Goal: Information Seeking & Learning: Learn about a topic

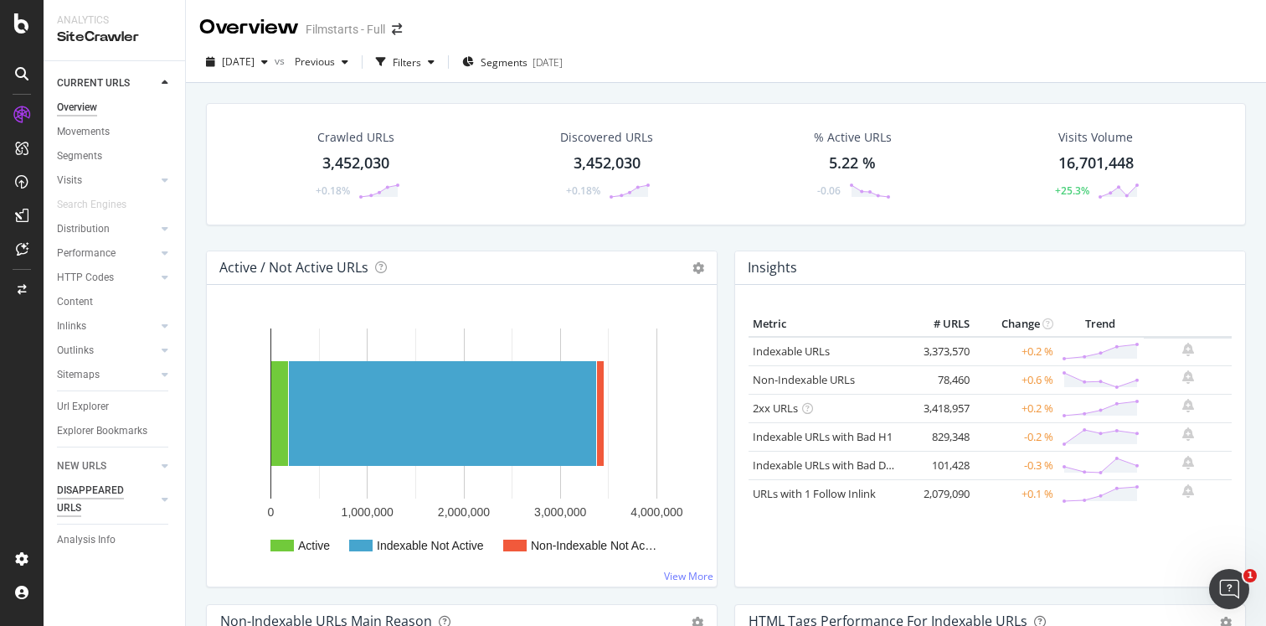
click at [109, 494] on div "DISAPPEARED URLS" at bounding box center [99, 499] width 85 height 35
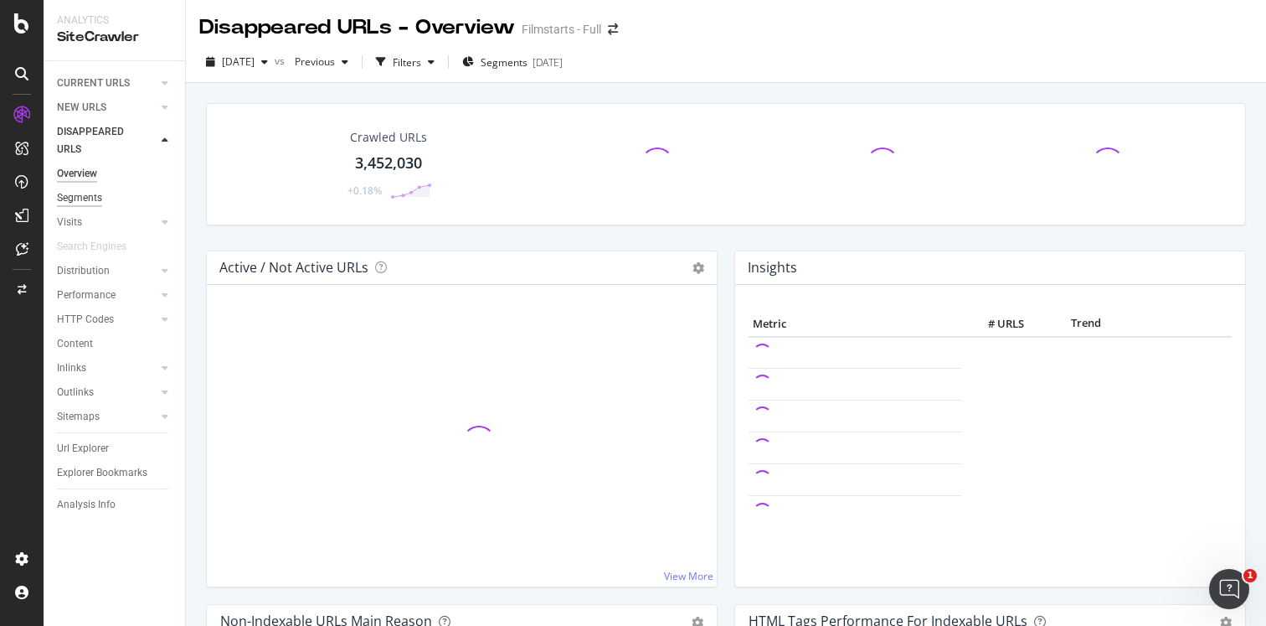
click at [85, 201] on div "Segments" at bounding box center [79, 198] width 45 height 18
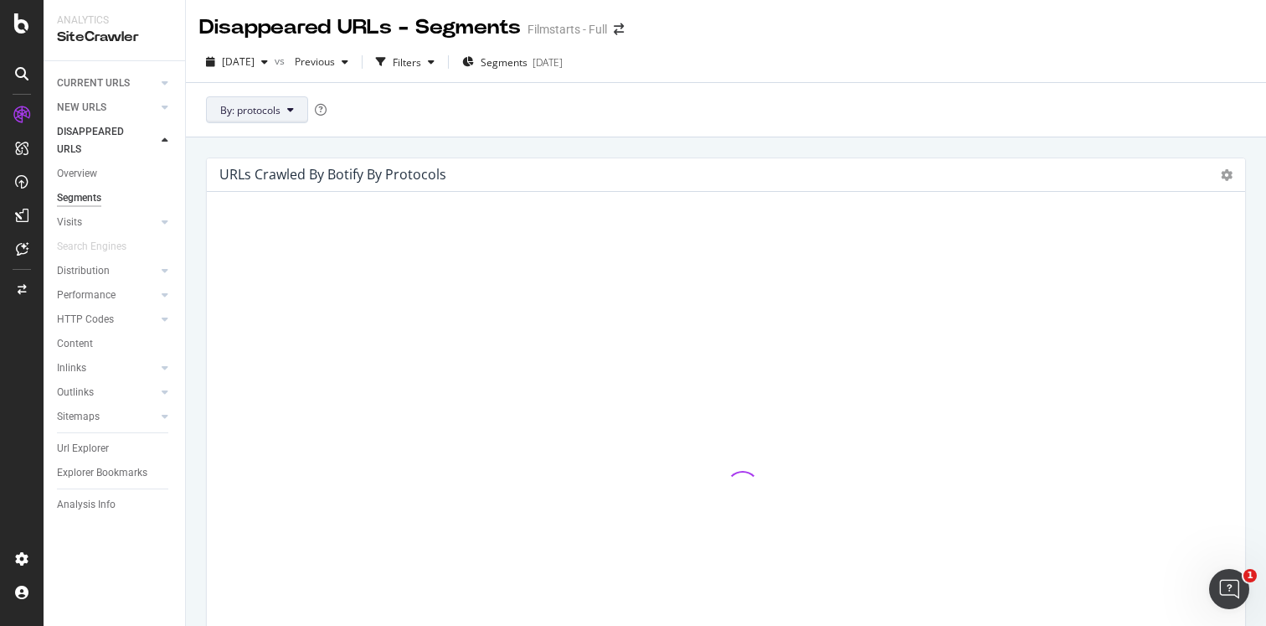
click at [291, 107] on icon at bounding box center [290, 110] width 7 height 10
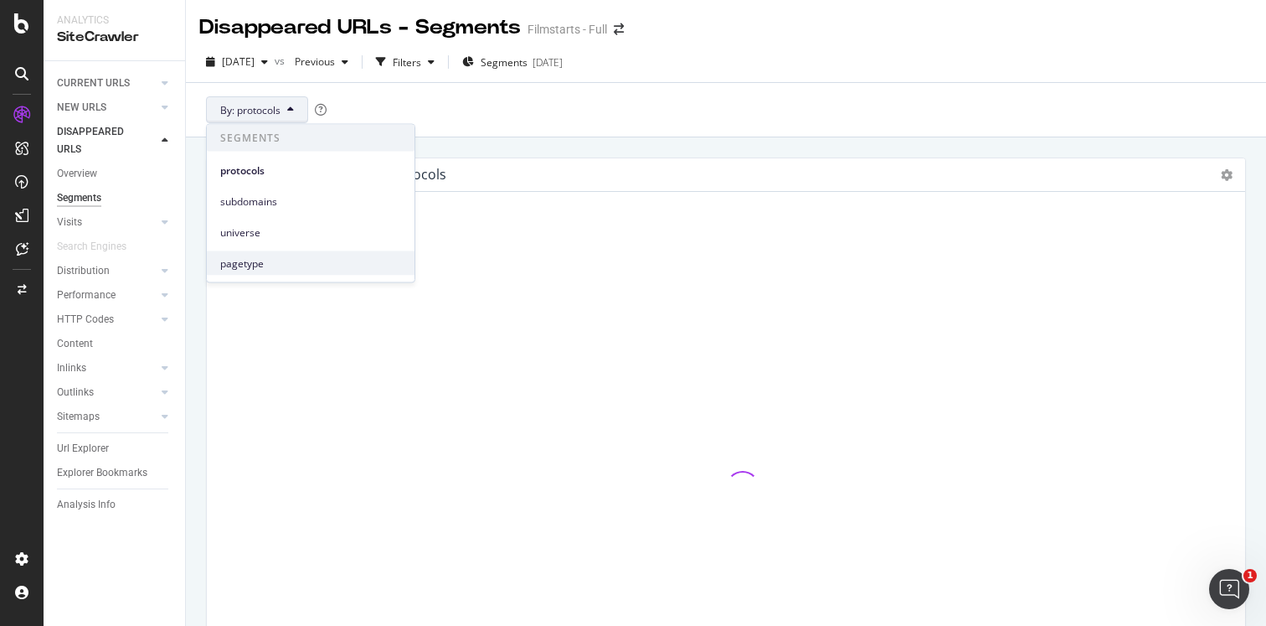
click at [257, 261] on span "pagetype" at bounding box center [310, 262] width 181 height 15
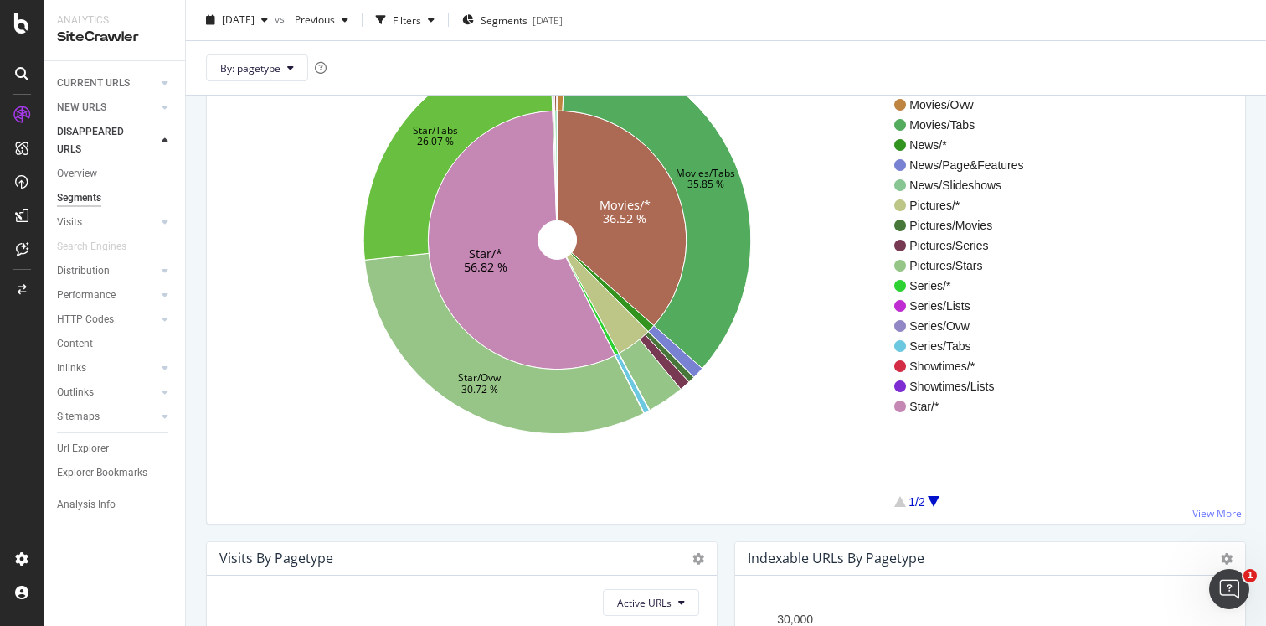
scroll to position [253, 0]
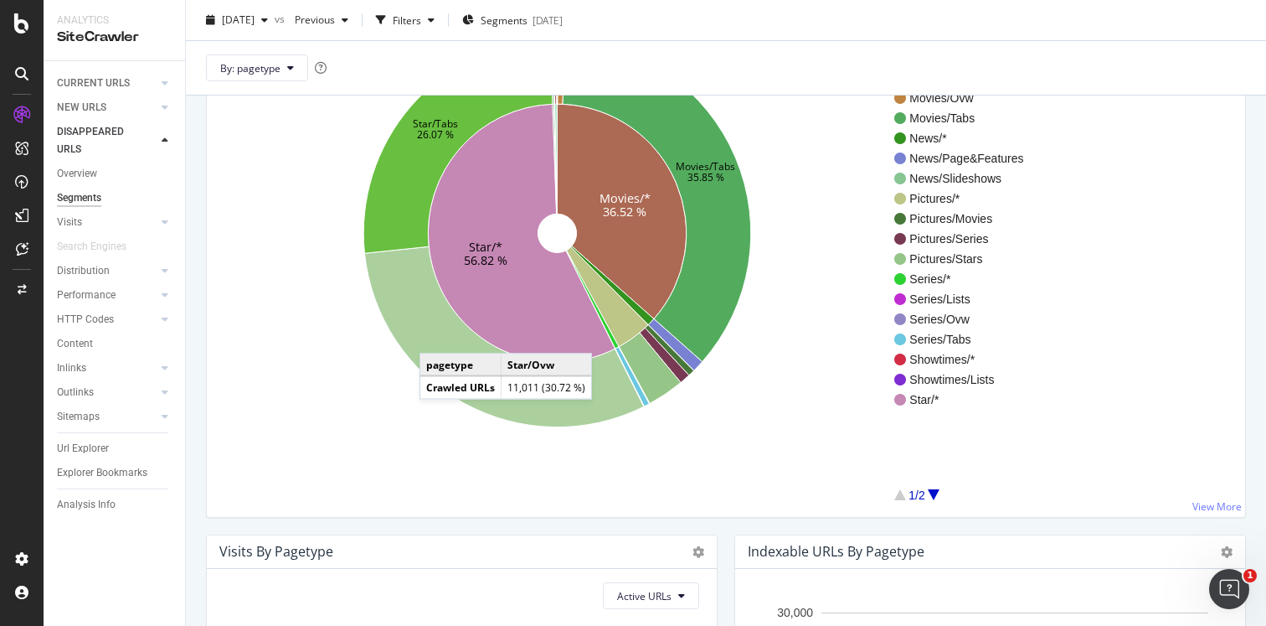
click at [436, 337] on icon at bounding box center [504, 336] width 279 height 180
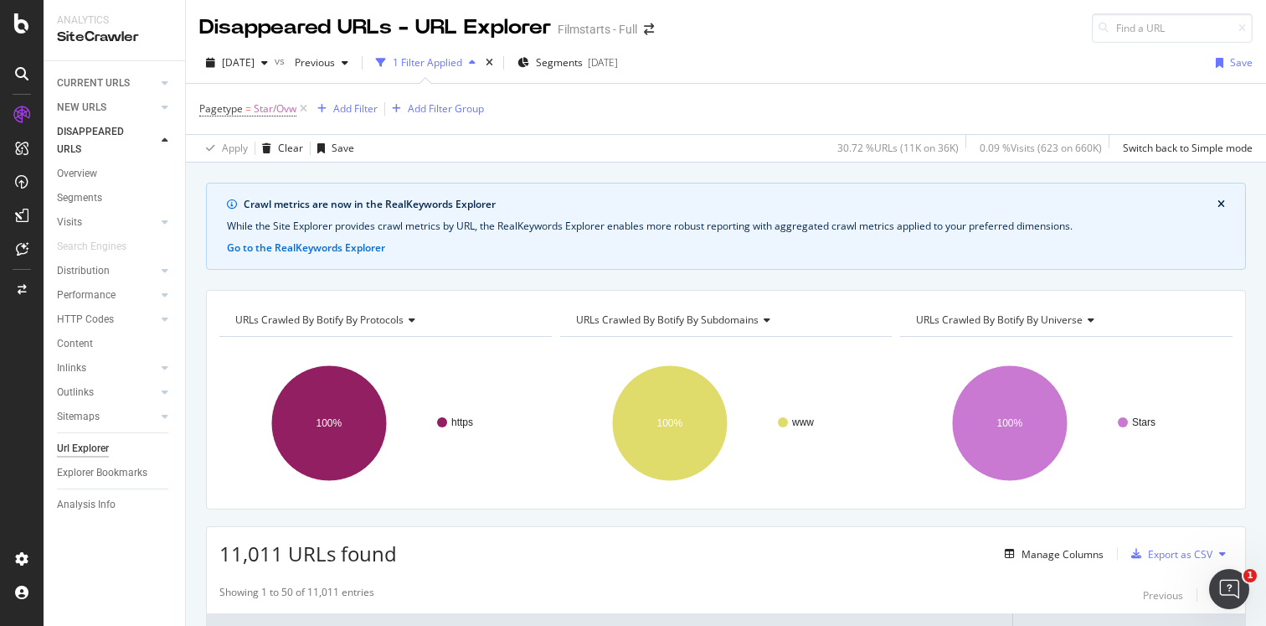
click at [752, 322] on span "URLs Crawled By Botify By subdomains" at bounding box center [667, 319] width 183 height 14
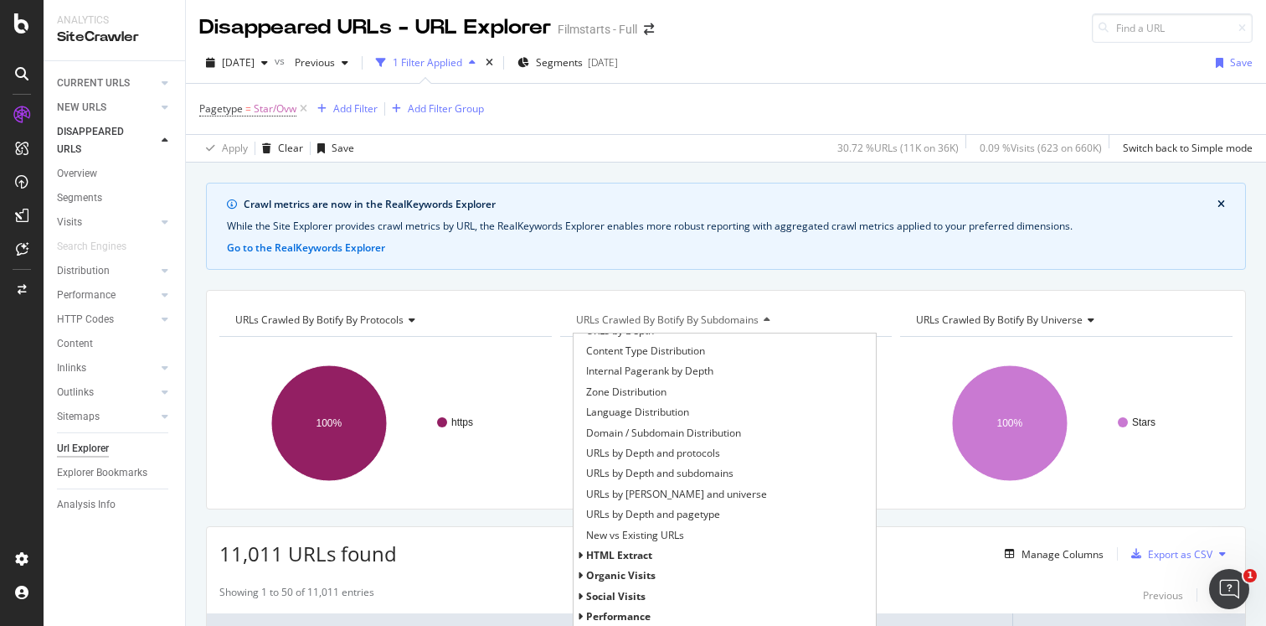
scroll to position [178, 0]
click at [652, 452] on span "URLs by Depth and protocols" at bounding box center [653, 450] width 134 height 17
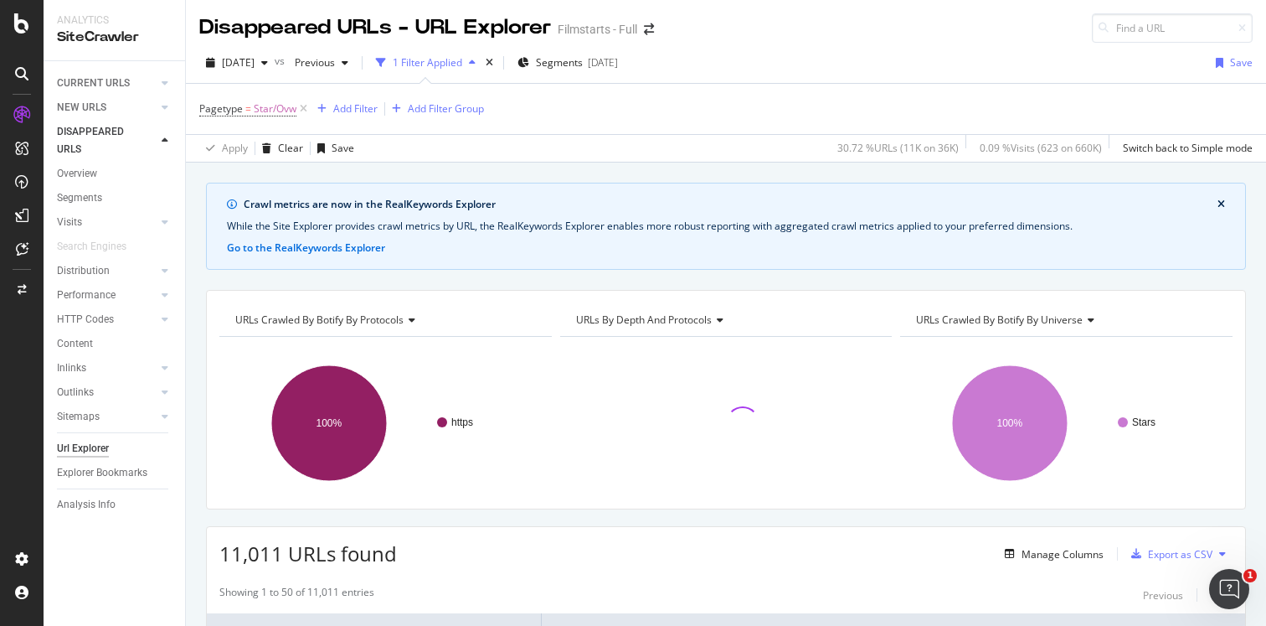
click at [677, 317] on span "URLs by Depth and protocols" at bounding box center [644, 319] width 136 height 14
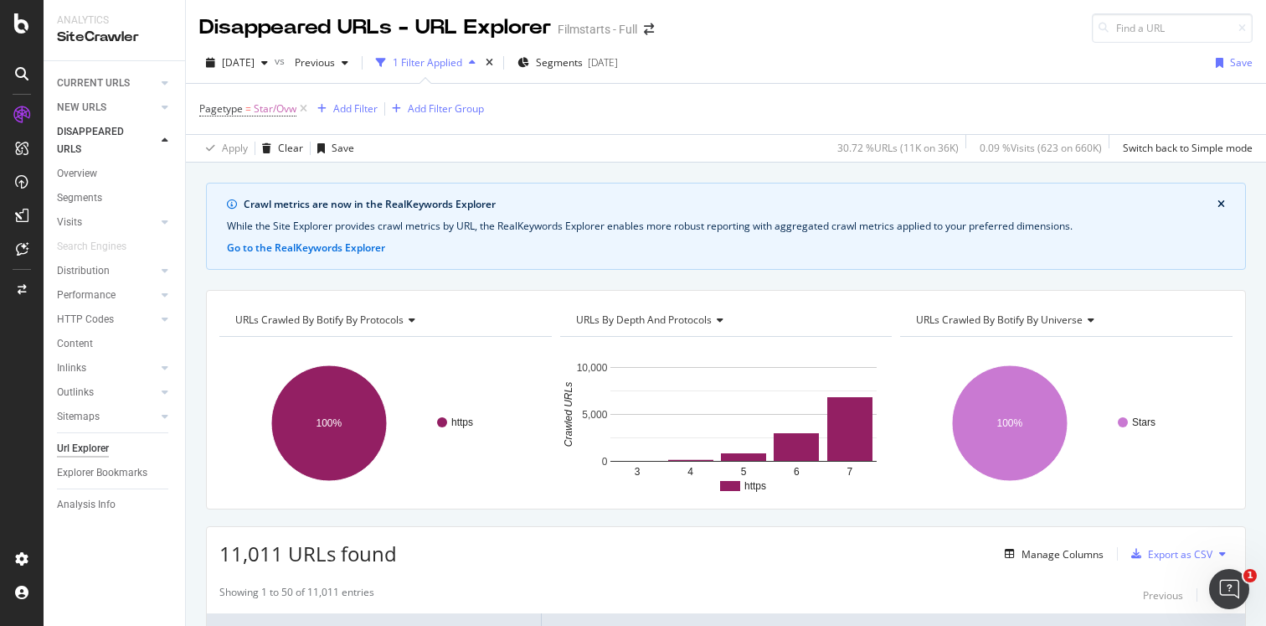
click at [675, 317] on span "URLs by Depth and protocols" at bounding box center [644, 319] width 136 height 14
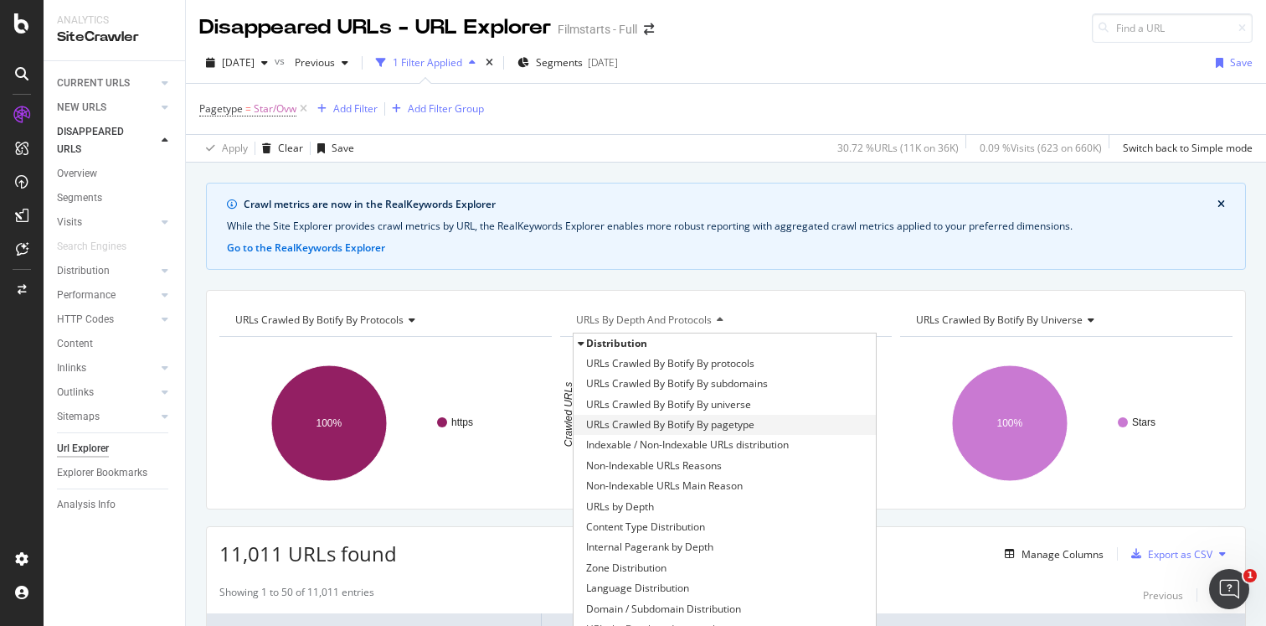
scroll to position [259, 0]
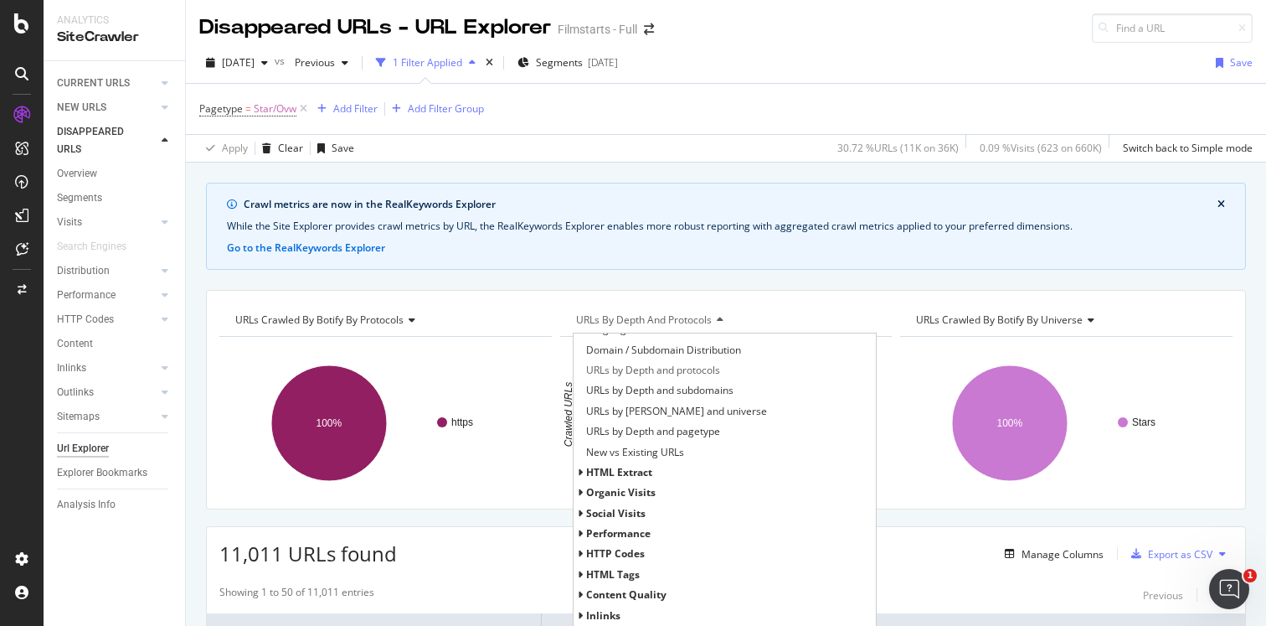
click at [625, 556] on span "HTTP Codes" at bounding box center [615, 553] width 59 height 14
click at [629, 567] on span "HTTP Status Codes Distribution" at bounding box center [659, 574] width 146 height 17
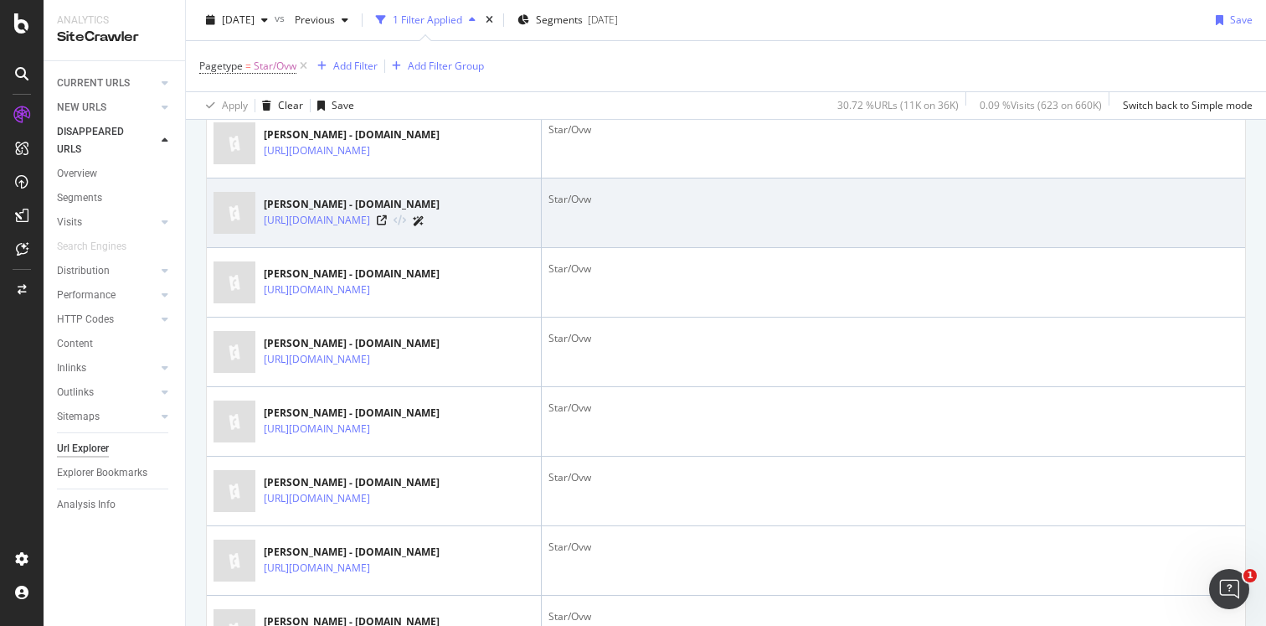
scroll to position [1022, 0]
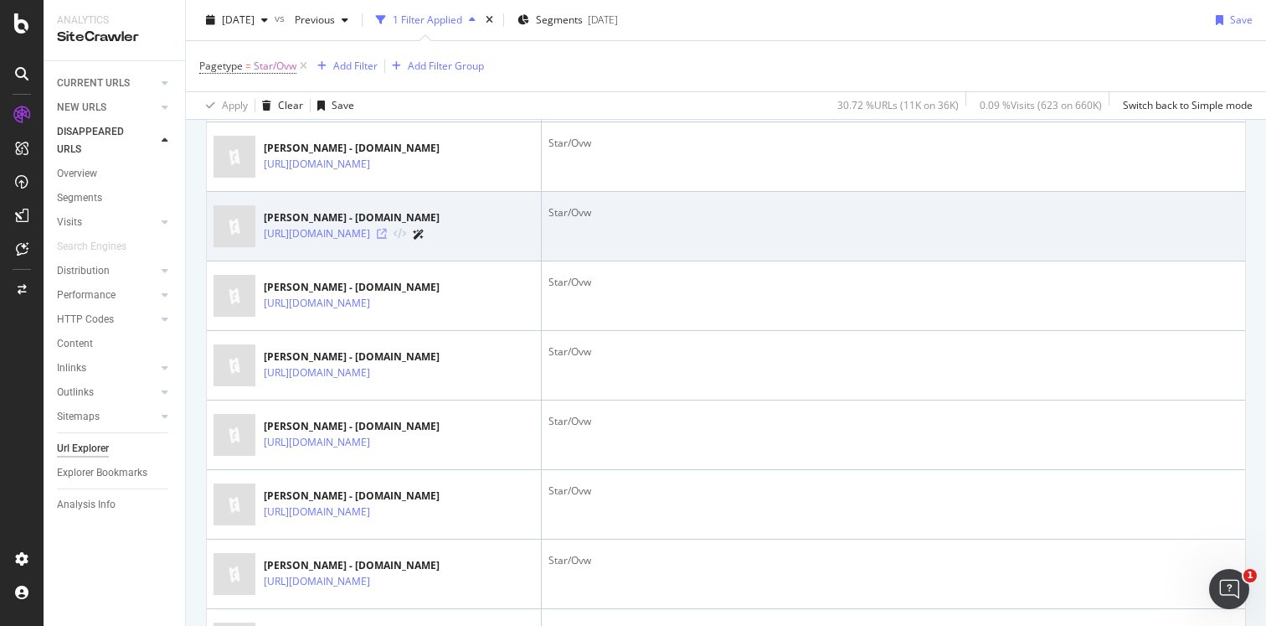
click at [387, 239] on icon at bounding box center [382, 234] width 10 height 10
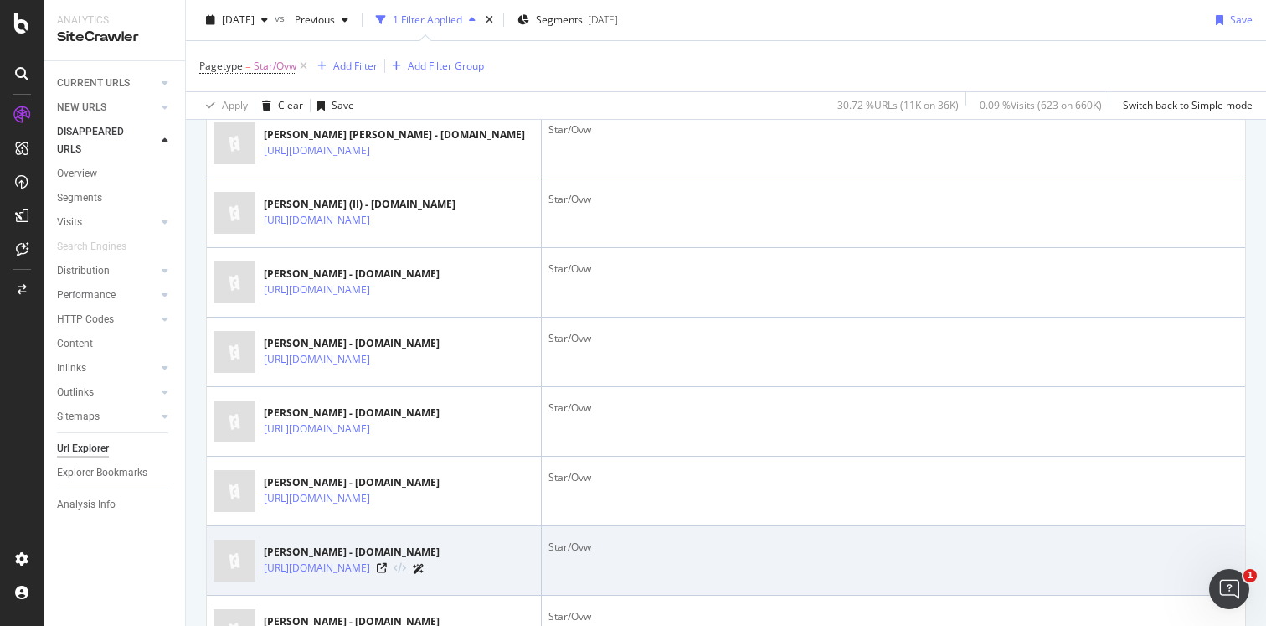
scroll to position [657, 0]
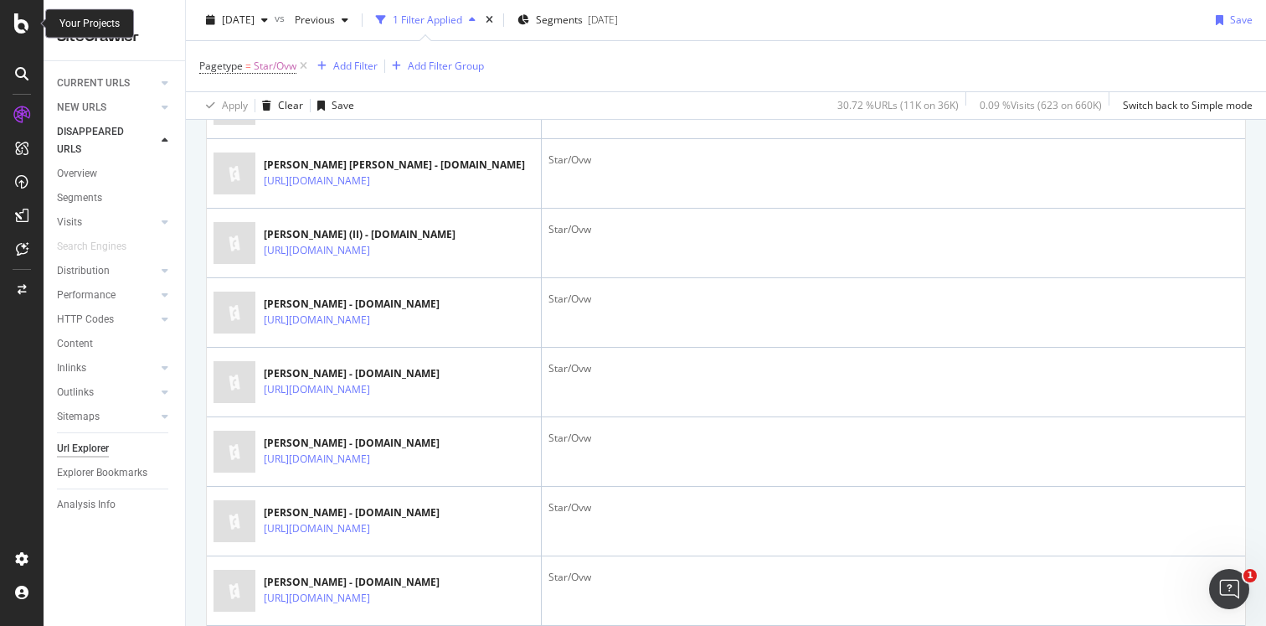
click at [25, 24] on icon at bounding box center [21, 23] width 15 height 20
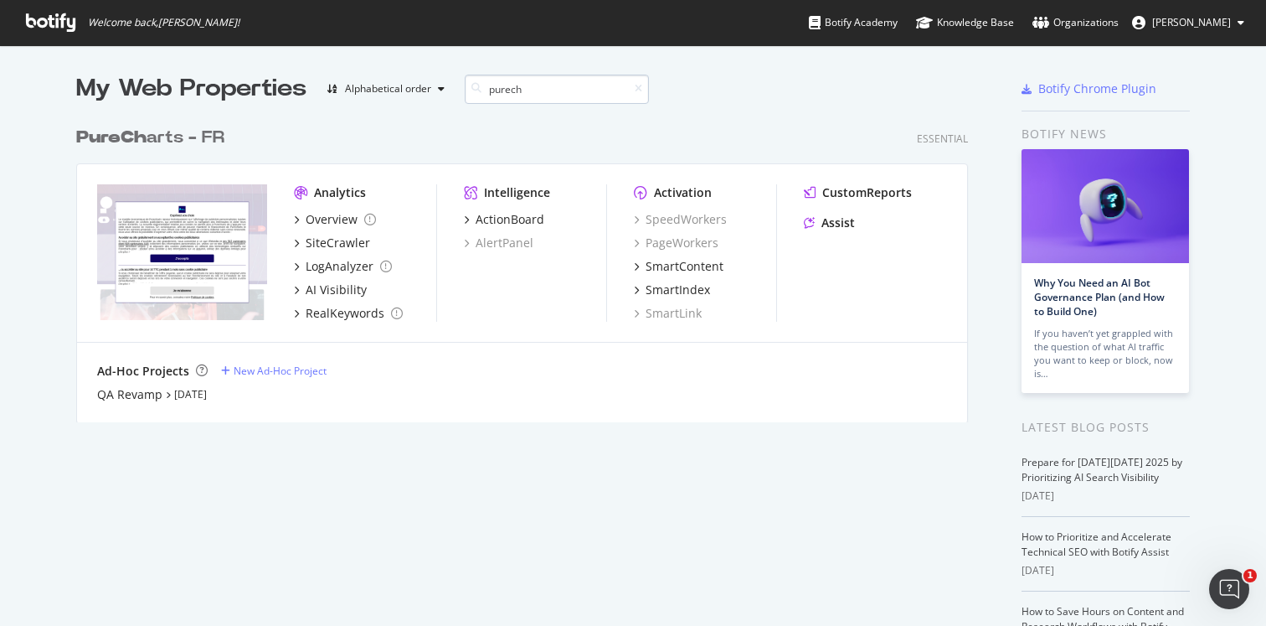
scroll to position [317, 905]
type input "purech"
click at [135, 403] on div "Ad-Hoc Projects New Ad-Hoc Project QA Revamp Oct 3rd 25" at bounding box center [522, 383] width 890 height 80
click at [132, 394] on div "QA Revamp" at bounding box center [129, 394] width 65 height 17
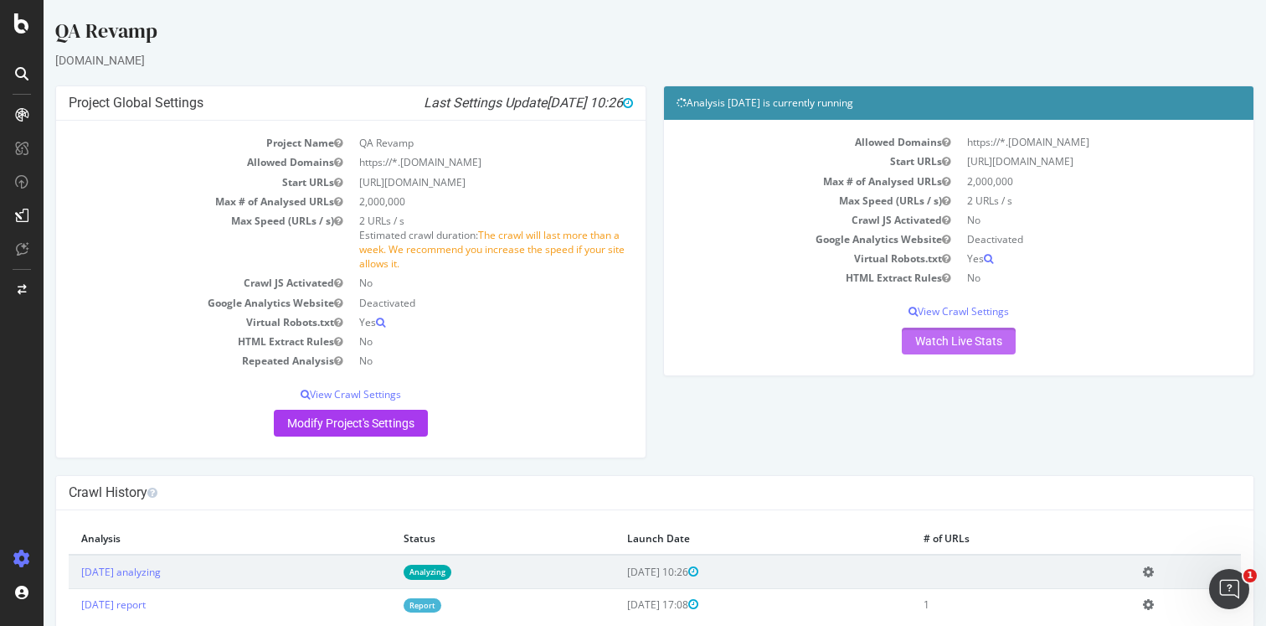
click at [926, 342] on link "Watch Live Stats" at bounding box center [959, 340] width 114 height 27
